Goal: Task Accomplishment & Management: Use online tool/utility

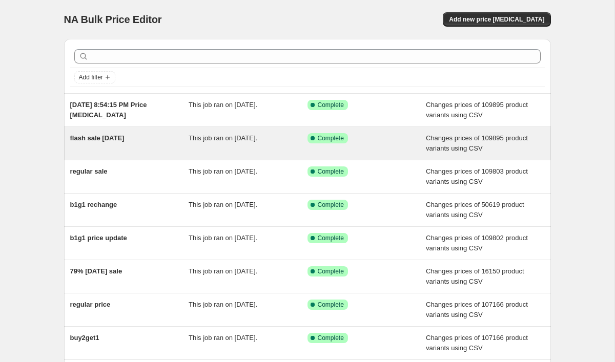
click at [164, 144] on div "flash sale [DATE]" at bounding box center [129, 143] width 119 height 21
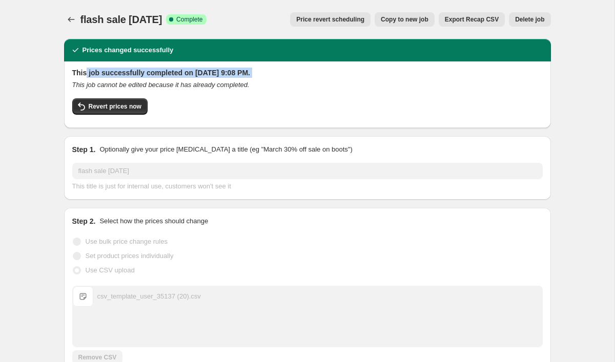
drag, startPoint x: 86, startPoint y: 74, endPoint x: 197, endPoint y: 78, distance: 111.3
click at [197, 78] on div "This job successfully completed on [DATE] 9:08 PM. This job cannot be edited be…" at bounding box center [307, 94] width 471 height 52
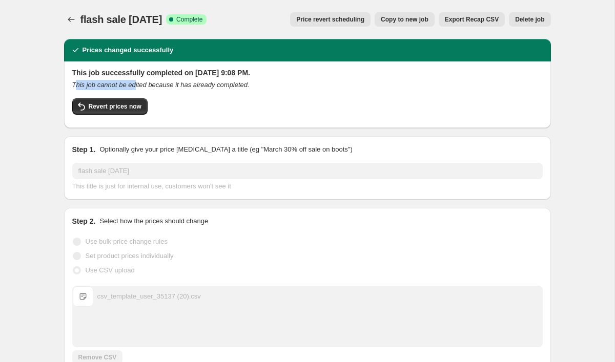
drag, startPoint x: 75, startPoint y: 82, endPoint x: 140, endPoint y: 84, distance: 65.1
click at [140, 84] on icon "This job cannot be edited because it has already completed." at bounding box center [160, 85] width 177 height 8
click at [230, 85] on icon "This job cannot be edited because it has already completed." at bounding box center [160, 85] width 177 height 8
drag, startPoint x: 272, startPoint y: 85, endPoint x: 100, endPoint y: 84, distance: 172.2
click at [100, 84] on div "This job cannot be edited because it has already completed." at bounding box center [307, 85] width 471 height 10
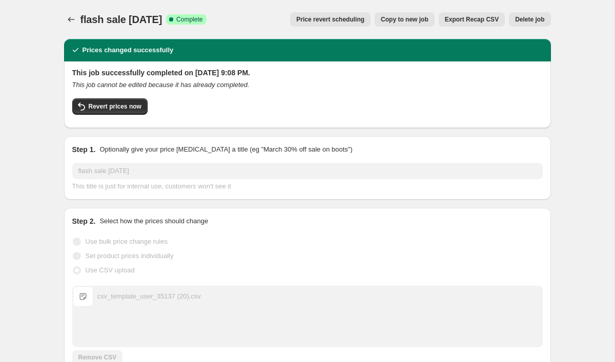
click at [100, 84] on icon "This job cannot be edited because it has already completed." at bounding box center [160, 85] width 177 height 8
click at [409, 19] on span "Copy to new job" at bounding box center [405, 19] width 48 height 8
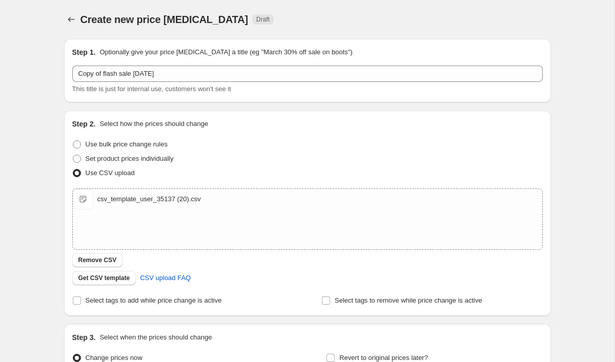
scroll to position [51, 0]
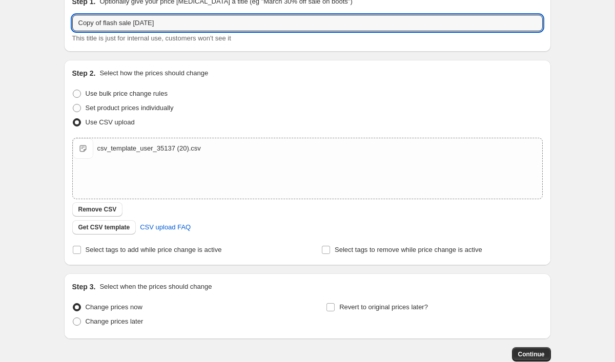
drag, startPoint x: 104, startPoint y: 22, endPoint x: 47, endPoint y: 21, distance: 57.4
click at [47, 21] on div "Create new price [MEDICAL_DATA]. This page is ready Create new price [MEDICAL_D…" at bounding box center [307, 186] width 615 height 475
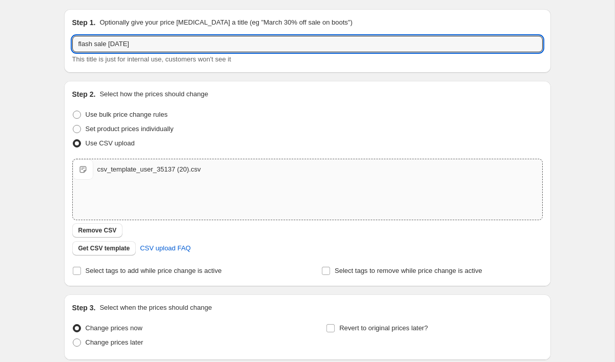
scroll to position [23, 0]
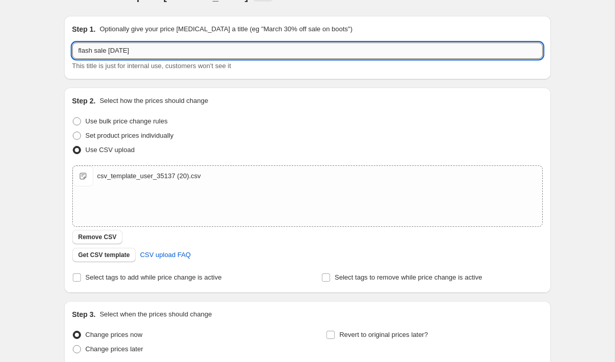
click at [117, 50] on input "flash sale [DATE]" at bounding box center [307, 51] width 471 height 16
type input "flash sale [DATE]"
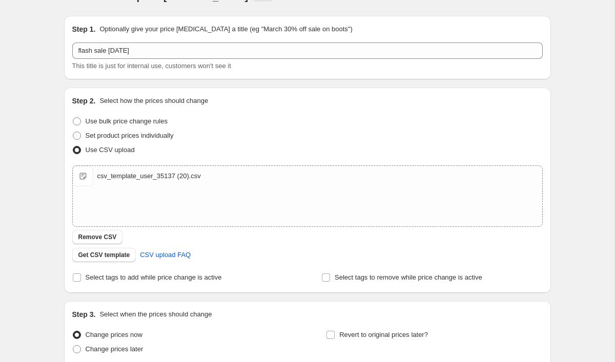
click at [564, 137] on div "Create new price [MEDICAL_DATA]. This page is ready Create new price [MEDICAL_D…" at bounding box center [307, 214] width 615 height 475
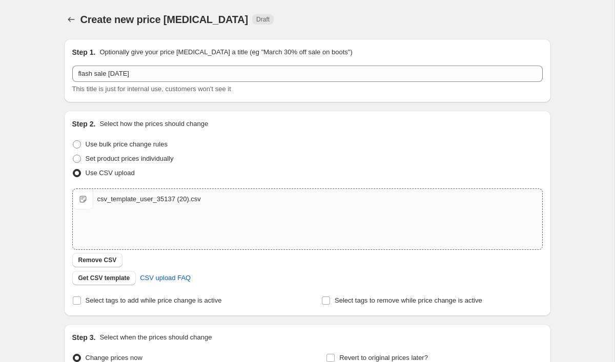
scroll to position [0, 0]
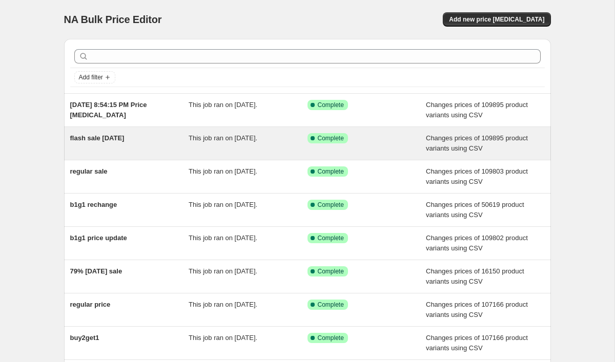
click at [120, 139] on span "flash sale [DATE]" at bounding box center [97, 138] width 54 height 8
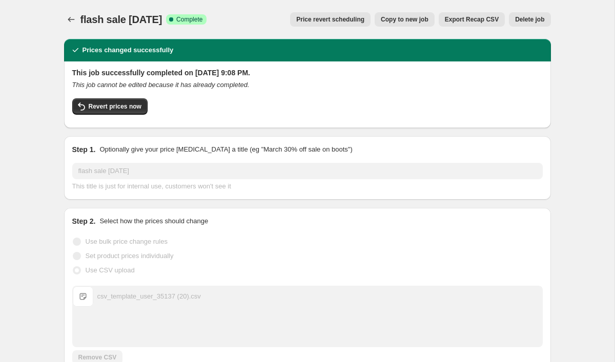
click at [416, 24] on button "Copy to new job" at bounding box center [405, 19] width 60 height 14
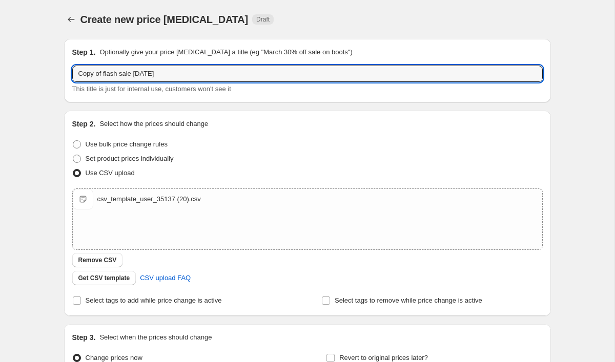
drag, startPoint x: 107, startPoint y: 74, endPoint x: 40, endPoint y: 74, distance: 66.6
click at [40, 74] on div "Create new price [MEDICAL_DATA]. This page is ready Create new price [MEDICAL_D…" at bounding box center [307, 237] width 615 height 475
click at [99, 73] on input "Flash sale [DATE]" at bounding box center [307, 74] width 471 height 16
drag, startPoint x: 155, startPoint y: 74, endPoint x: 130, endPoint y: 75, distance: 25.1
click at [130, 75] on input "Flash Sale [DATE]" at bounding box center [307, 74] width 471 height 16
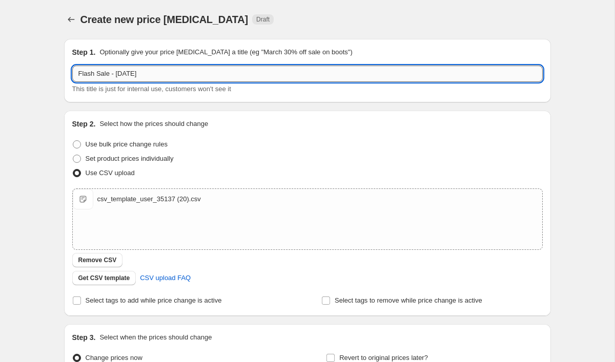
click at [133, 75] on input "Flash Sale - [DATE]" at bounding box center [307, 74] width 471 height 16
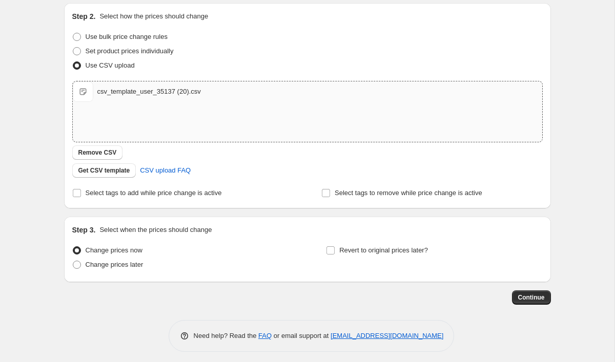
scroll to position [113, 0]
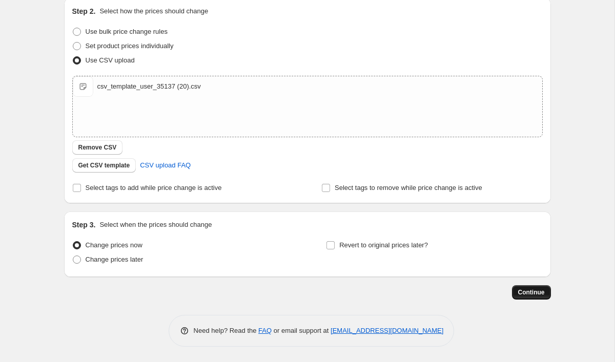
click at [518, 293] on span "Continue" at bounding box center [531, 293] width 27 height 8
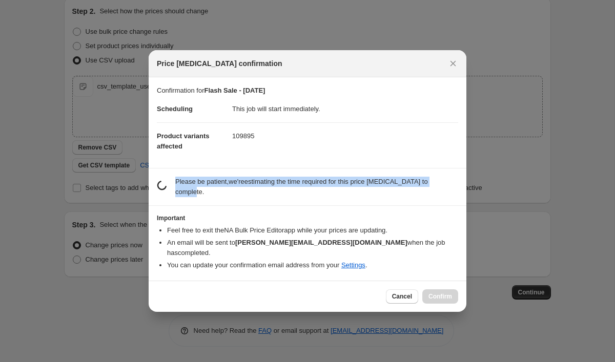
drag, startPoint x: 223, startPoint y: 202, endPoint x: 169, endPoint y: 198, distance: 54.0
click at [169, 197] on div "estimating job duration... Please be patient, we're estimating the time require…" at bounding box center [307, 187] width 301 height 21
drag, startPoint x: 211, startPoint y: 208, endPoint x: 177, endPoint y: 188, distance: 39.5
click at [177, 188] on section "estimating job duration... Please be patient, we're estimating the time require…" at bounding box center [308, 187] width 318 height 37
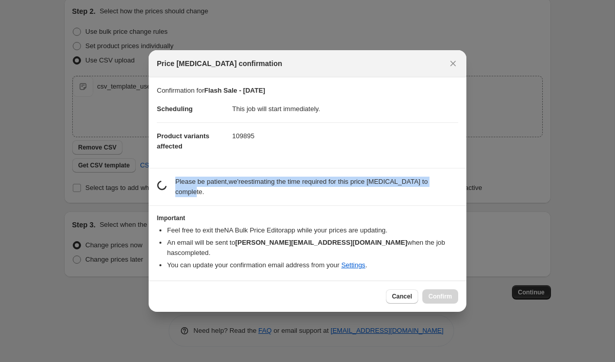
click at [177, 188] on p "Please be patient, we're estimating the time required for this price [MEDICAL_D…" at bounding box center [316, 187] width 283 height 21
drag, startPoint x: 175, startPoint y: 188, endPoint x: 209, endPoint y: 197, distance: 34.9
click at [209, 197] on p "Please be patient, we're estimating the time required for this price [MEDICAL_D…" at bounding box center [316, 187] width 283 height 21
click at [209, 196] on p "Please be patient, we're estimating the time required for this price [MEDICAL_D…" at bounding box center [316, 187] width 283 height 21
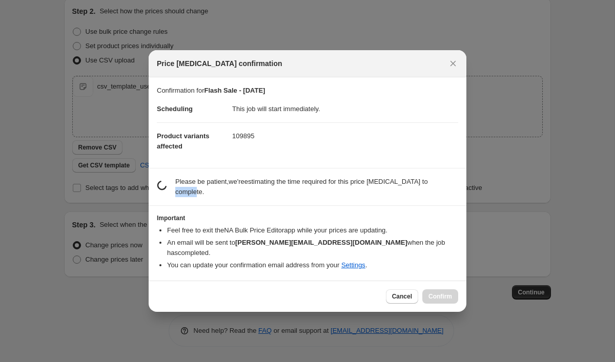
drag, startPoint x: 221, startPoint y: 196, endPoint x: 190, endPoint y: 195, distance: 31.8
click at [190, 195] on p "Please be patient, we're estimating the time required for this price [MEDICAL_D…" at bounding box center [316, 187] width 283 height 21
drag, startPoint x: 184, startPoint y: 193, endPoint x: 203, endPoint y: 195, distance: 19.6
click at [203, 195] on p "Please be patient, we're estimating the time required for this price [MEDICAL_D…" at bounding box center [316, 187] width 283 height 21
click at [394, 290] on button "Cancel" at bounding box center [402, 297] width 32 height 14
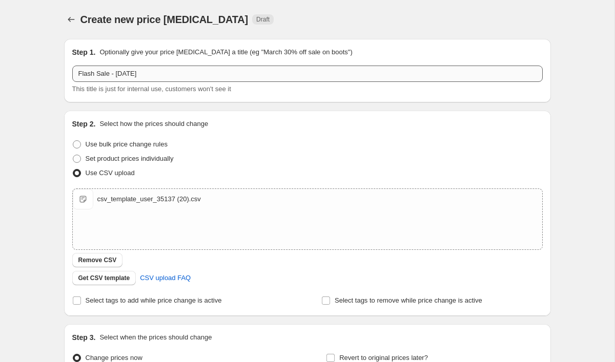
scroll to position [0, 0]
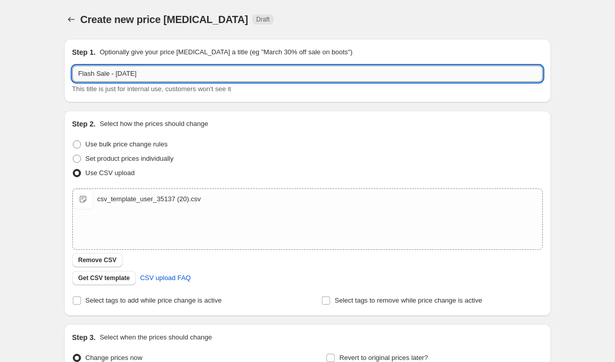
click at [126, 74] on input "Flash Sale - [DATE]" at bounding box center [307, 74] width 471 height 16
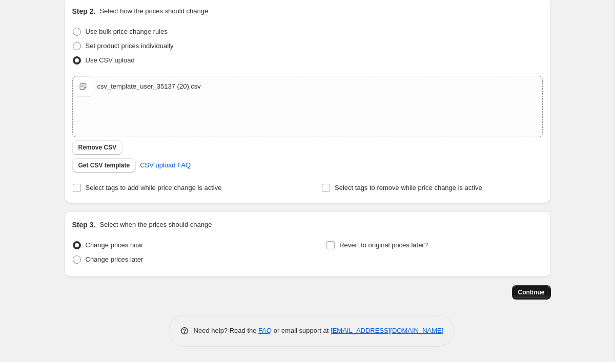
scroll to position [113, 0]
type input "Flash Sale - [DATE]"
click at [531, 296] on span "Continue" at bounding box center [531, 293] width 27 height 8
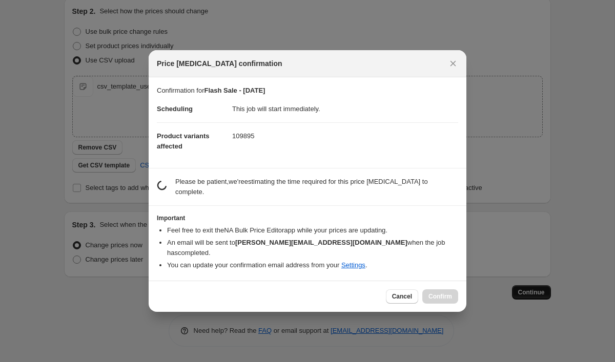
scroll to position [0, 0]
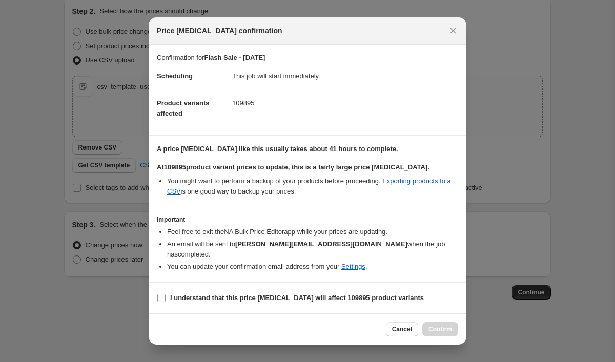
click at [207, 294] on b "I understand that this price [MEDICAL_DATA] will affect 109895 product variants" at bounding box center [297, 298] width 254 height 8
click at [166, 294] on input "I understand that this price [MEDICAL_DATA] will affect 109895 product variants" at bounding box center [161, 298] width 8 height 8
checkbox input "true"
click at [444, 325] on span "Confirm" at bounding box center [441, 329] width 24 height 8
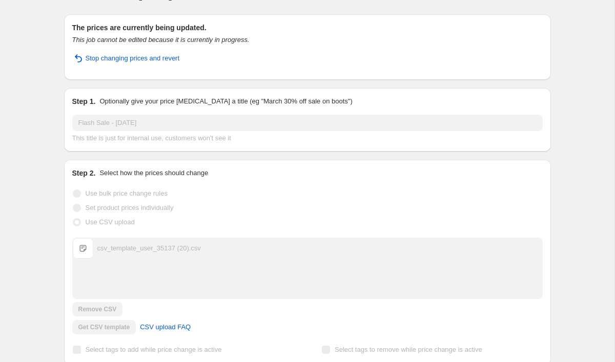
scroll to position [22, 0]
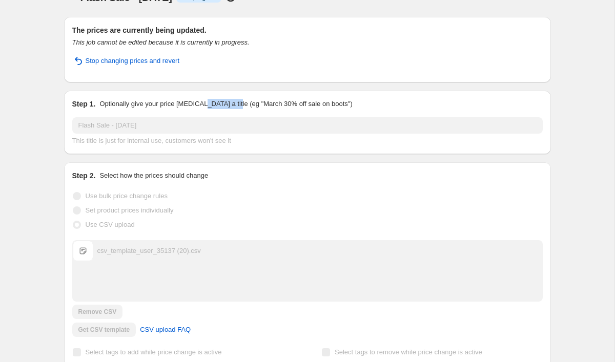
drag, startPoint x: 209, startPoint y: 106, endPoint x: 247, endPoint y: 106, distance: 37.4
click at [246, 106] on p "Optionally give your price [MEDICAL_DATA] a title (eg "March 30% off sale on bo…" at bounding box center [225, 104] width 253 height 10
click at [260, 104] on p "Optionally give your price [MEDICAL_DATA] a title (eg "March 30% off sale on bo…" at bounding box center [225, 104] width 253 height 10
drag, startPoint x: 256, startPoint y: 104, endPoint x: 309, endPoint y: 104, distance: 53.3
click at [309, 104] on p "Optionally give your price [MEDICAL_DATA] a title (eg "March 30% off sale on bo…" at bounding box center [225, 104] width 253 height 10
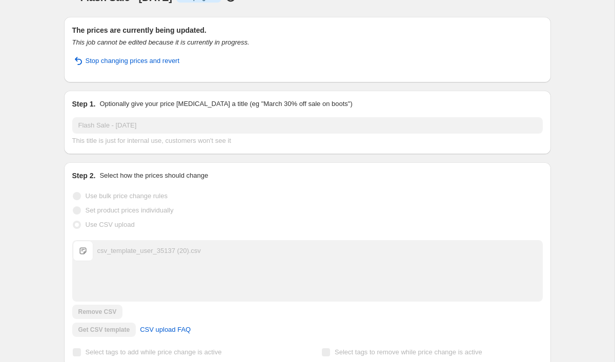
click at [333, 101] on p "Optionally give your price [MEDICAL_DATA] a title (eg "March 30% off sale on bo…" at bounding box center [225, 104] width 253 height 10
drag, startPoint x: 343, startPoint y: 104, endPoint x: 272, endPoint y: 104, distance: 71.8
click at [272, 104] on p "Optionally give your price [MEDICAL_DATA] a title (eg "March 30% off sale on bo…" at bounding box center [225, 104] width 253 height 10
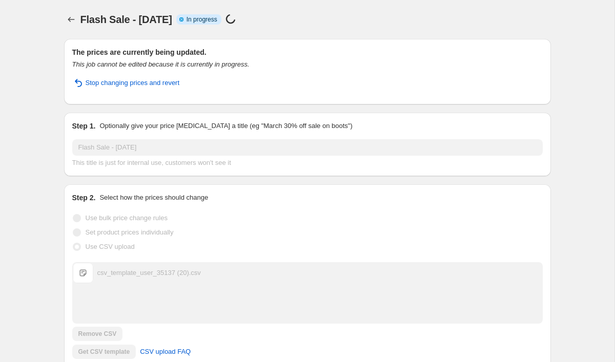
scroll to position [0, 0]
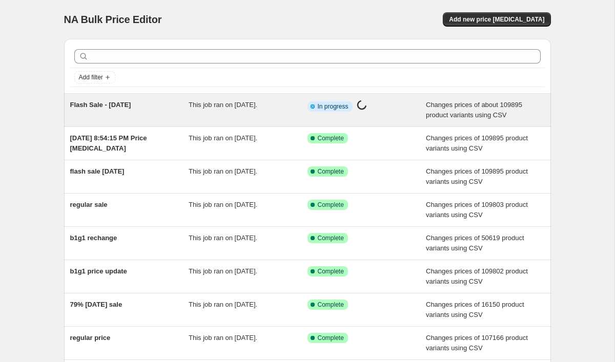
click at [184, 113] on div "Flash Sale - [DATE]" at bounding box center [129, 110] width 119 height 21
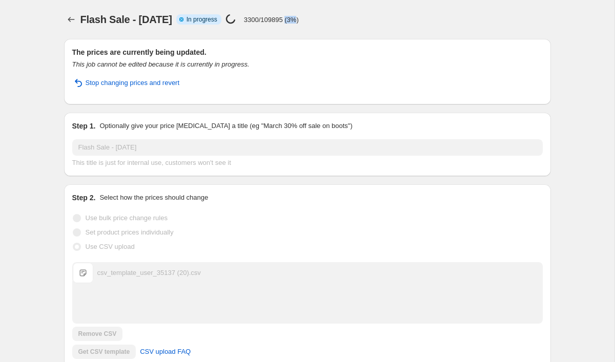
drag, startPoint x: 352, startPoint y: 21, endPoint x: 341, endPoint y: 21, distance: 11.3
click at [299, 21] on p "3300/109895 (3%)" at bounding box center [271, 20] width 55 height 8
drag, startPoint x: 354, startPoint y: 21, endPoint x: 345, endPoint y: 21, distance: 8.7
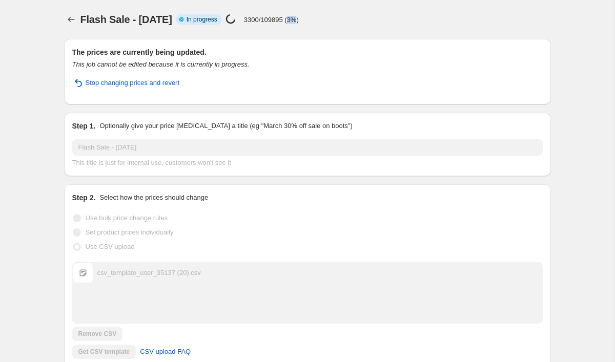
click at [299, 21] on p "3300/109895 (3%)" at bounding box center [271, 20] width 55 height 8
drag, startPoint x: 345, startPoint y: 21, endPoint x: 351, endPoint y: 21, distance: 5.6
click at [299, 21] on p "3300/109895 (3%)" at bounding box center [271, 20] width 55 height 8
